Goal: Information Seeking & Learning: Learn about a topic

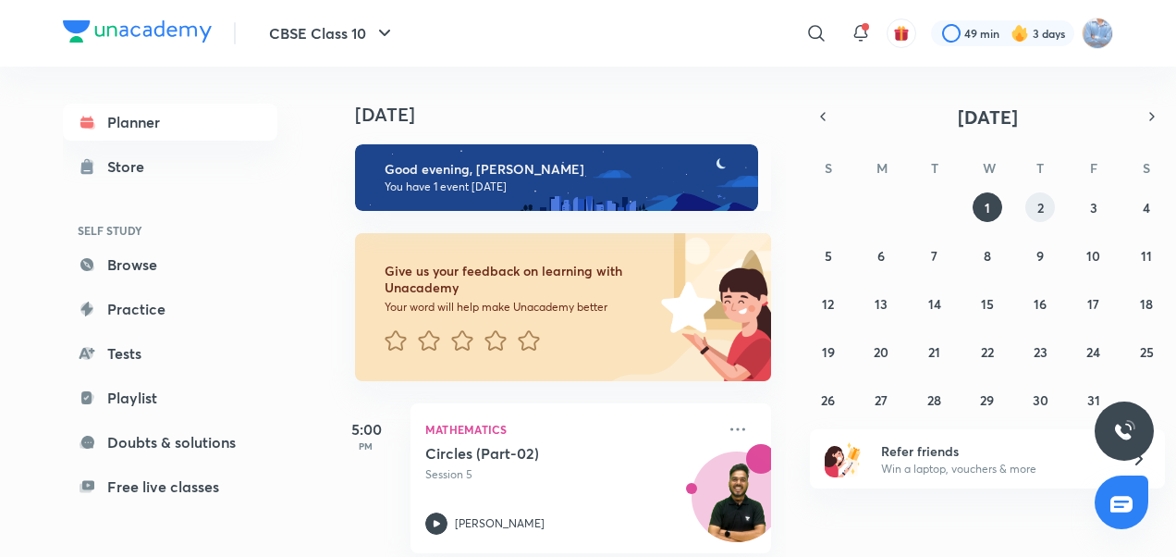
click at [1041, 204] on abbr "2" at bounding box center [1040, 208] width 6 height 18
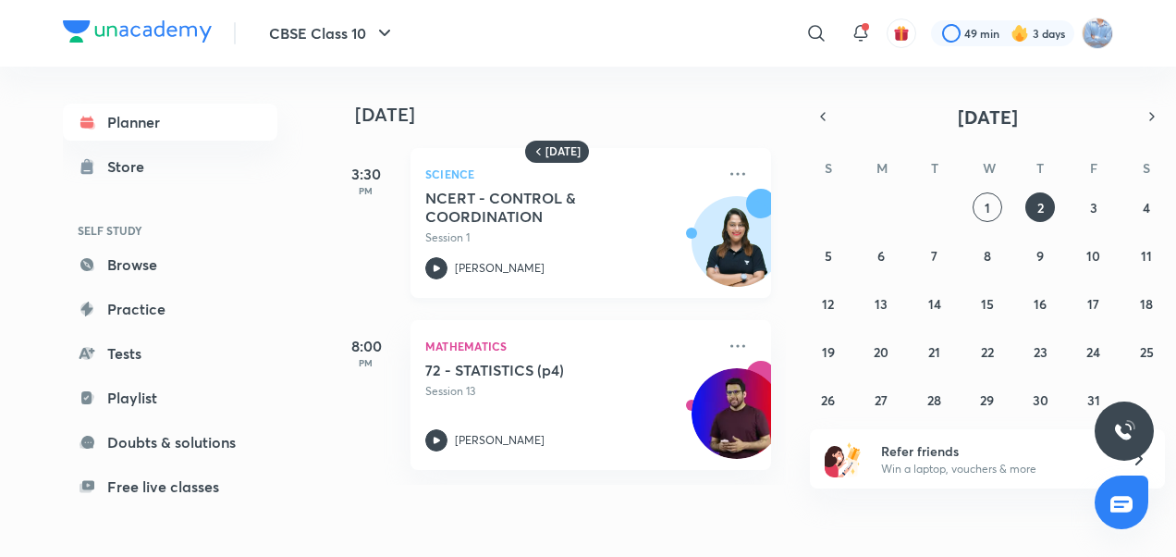
scroll to position [0, 18]
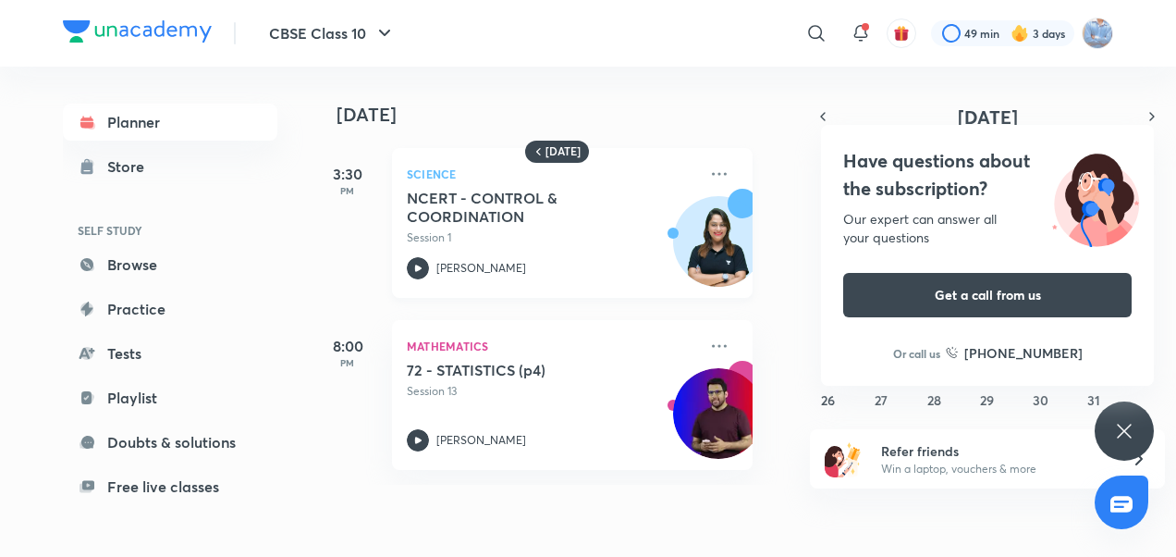
click at [608, 203] on h5 "NCERT - CONTROL & COORDINATION" at bounding box center [522, 207] width 230 height 37
